Goal: Task Accomplishment & Management: Use online tool/utility

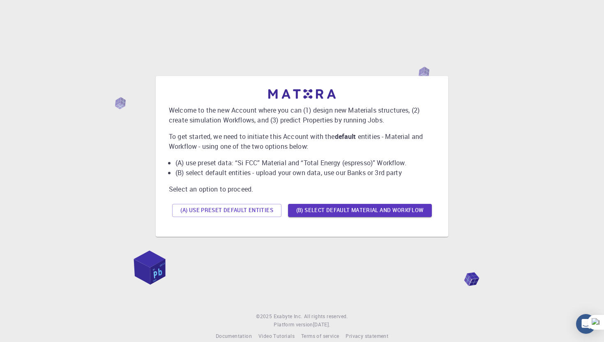
click at [309, 181] on div "Welcome to the new Account where you can (1) design new Materials structures, (…" at bounding box center [302, 154] width 266 height 131
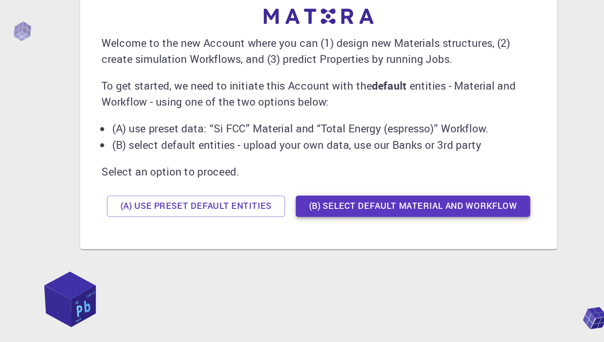
click at [363, 214] on button "(B) Select default material and workflow" at bounding box center [360, 210] width 144 height 13
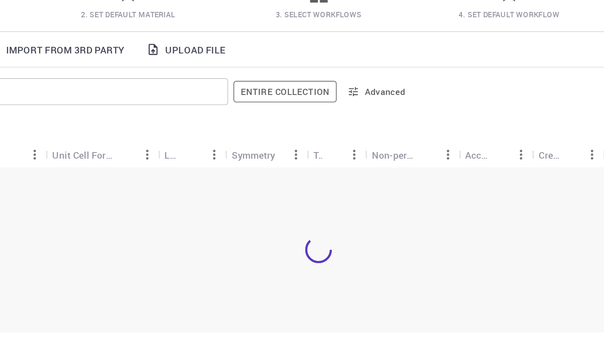
scroll to position [21, 0]
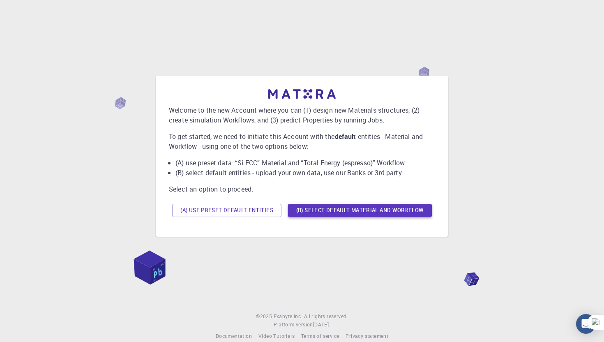
click at [328, 210] on button "(B) Select default material and workflow" at bounding box center [360, 210] width 144 height 13
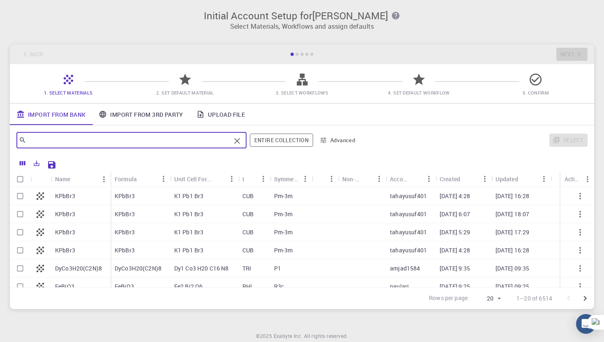
click at [147, 141] on input "text" at bounding box center [128, 139] width 204 height 11
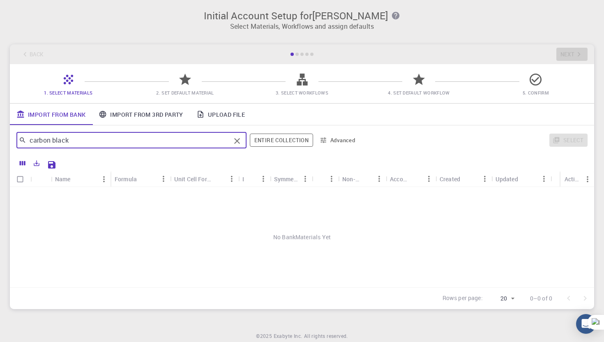
type input "carbon black"
click at [146, 111] on link "Import From 3rd Party" at bounding box center [140, 113] width 97 height 21
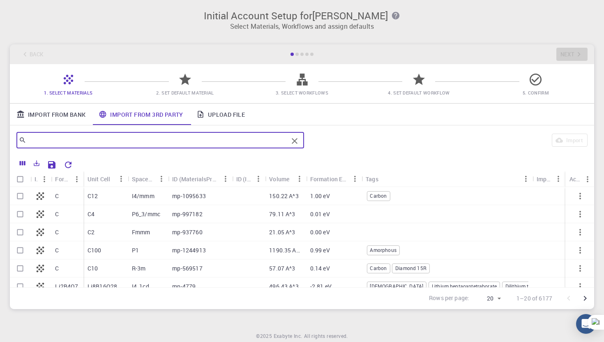
click at [124, 140] on input "text" at bounding box center [157, 139] width 262 height 11
type input "carbon black"
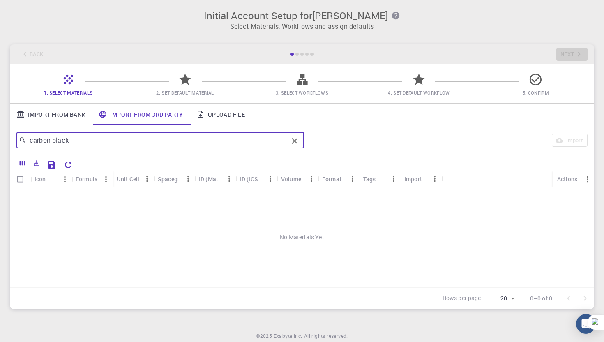
drag, startPoint x: 77, startPoint y: 139, endPoint x: 5, endPoint y: 136, distance: 71.9
click at [10, 139] on div "carbon black ​ Import" at bounding box center [302, 140] width 584 height 30
